Goal: Navigation & Orientation: Find specific page/section

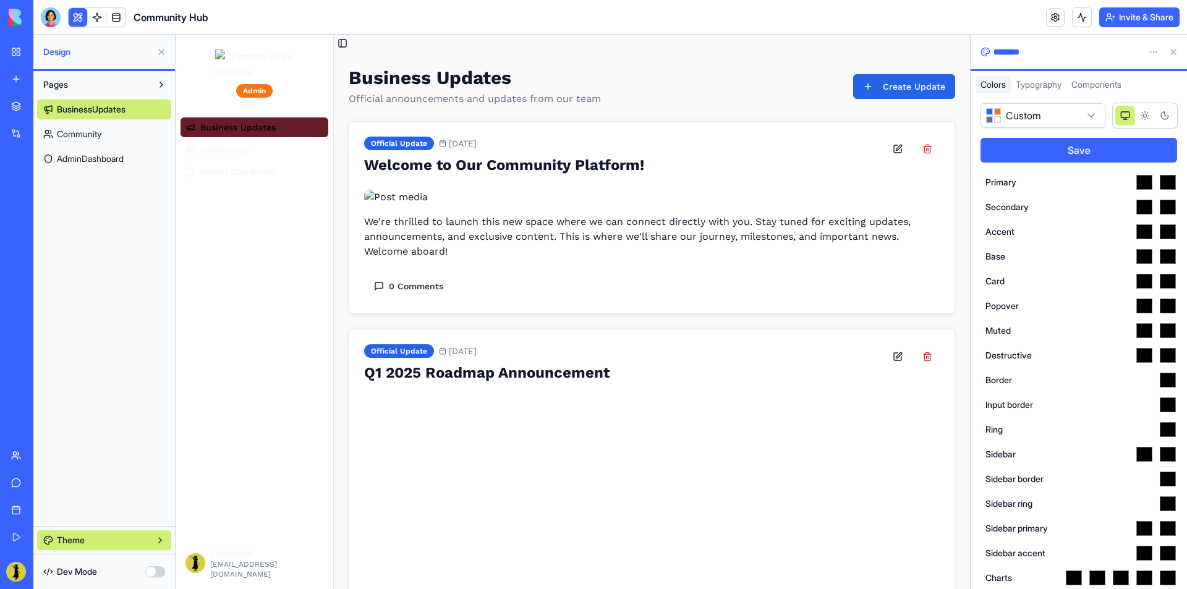
click at [242, 79] on img at bounding box center [254, 64] width 79 height 30
click at [107, 135] on link "Community" at bounding box center [104, 134] width 134 height 20
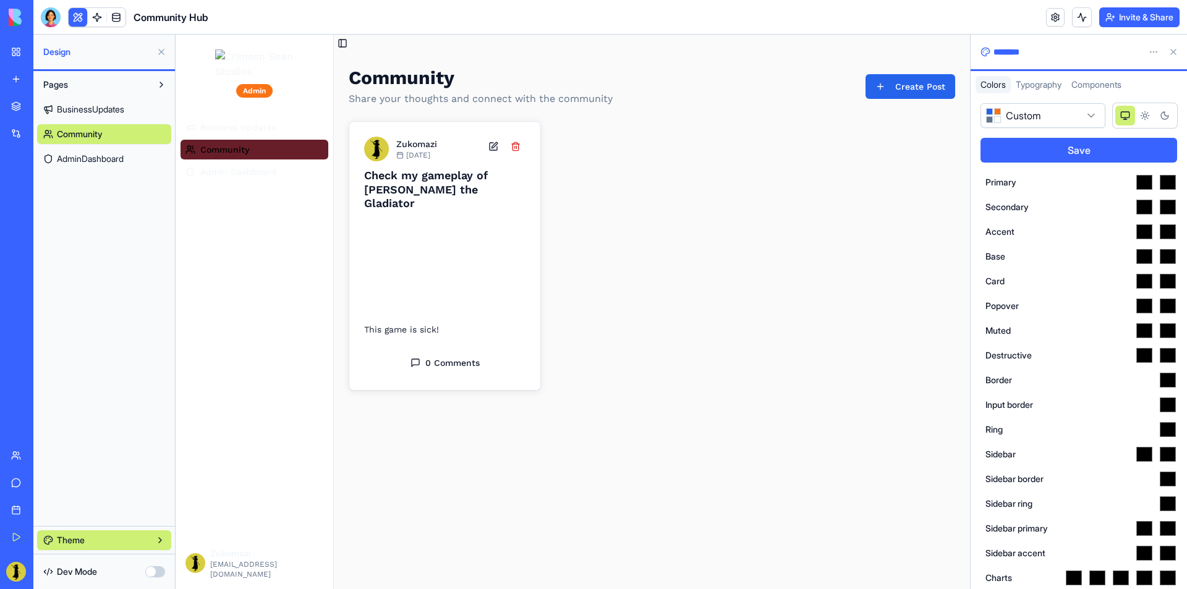
click at [109, 156] on span "AdminDashboard" at bounding box center [90, 159] width 67 height 12
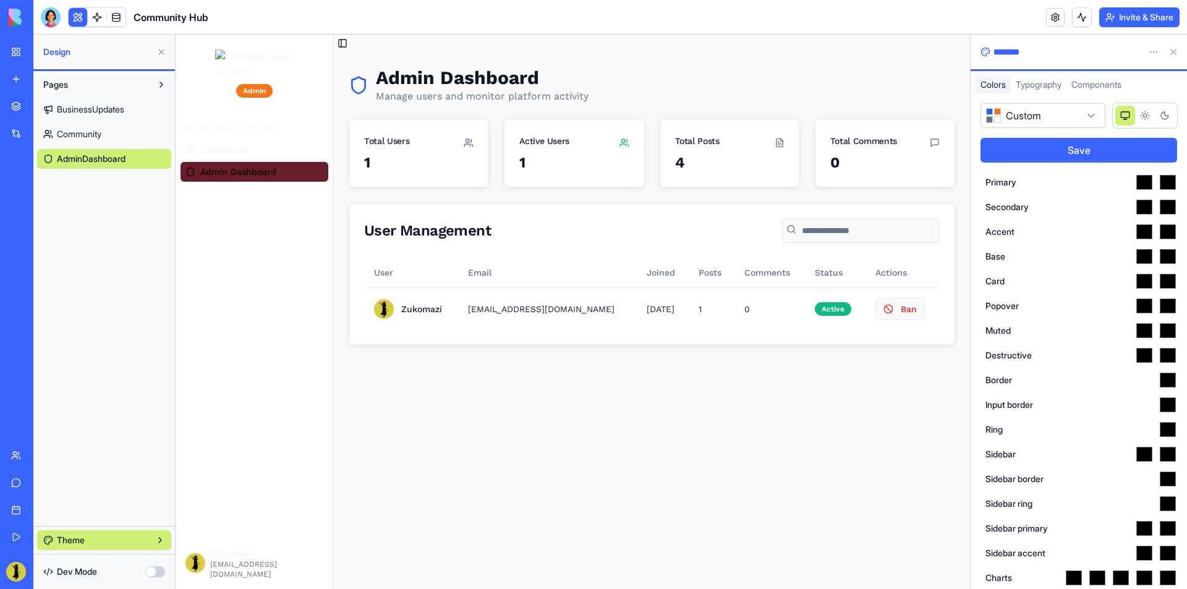
click at [116, 140] on link "Community" at bounding box center [104, 134] width 134 height 20
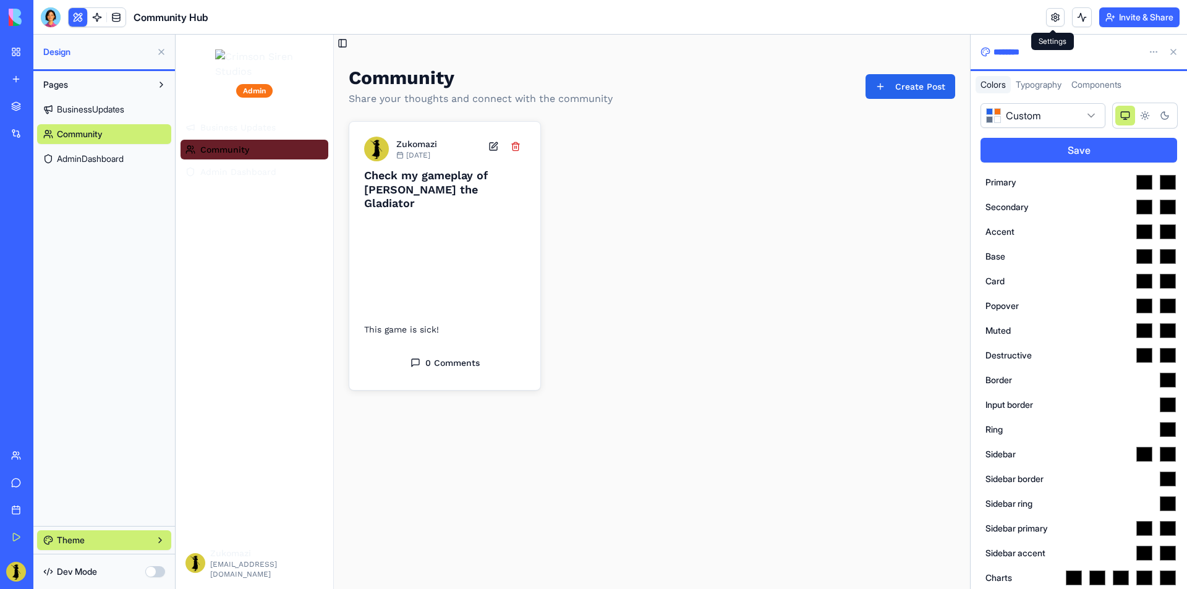
click at [1046, 17] on link at bounding box center [1055, 17] width 19 height 19
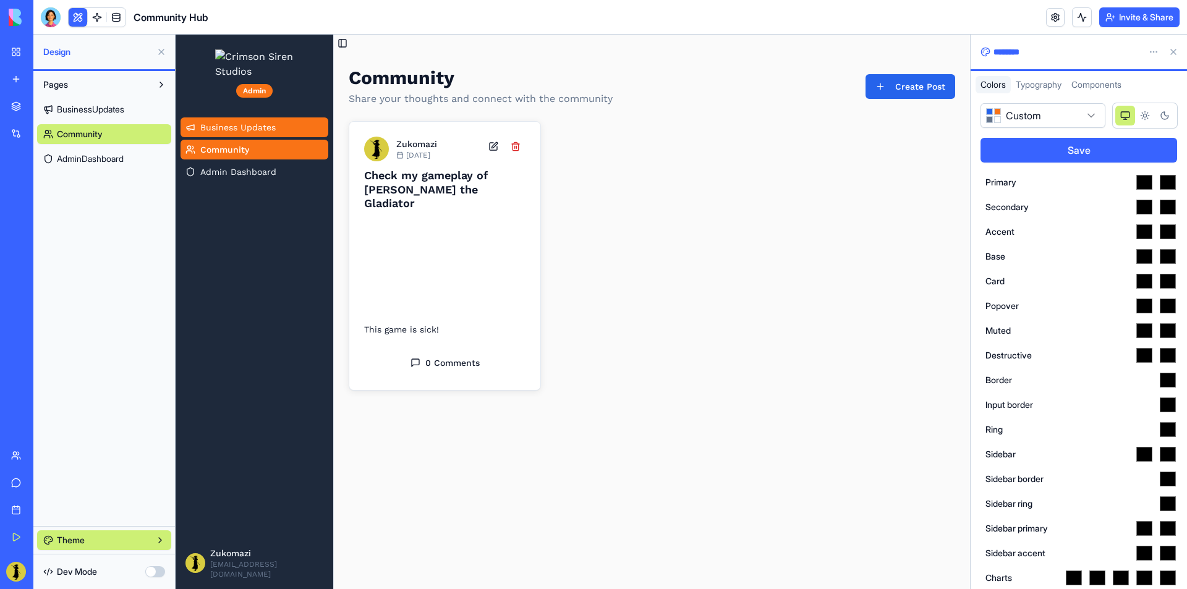
click at [277, 137] on link "Business Updates" at bounding box center [255, 128] width 148 height 20
